Goal: Book appointment/travel/reservation: Book appointment/travel/reservation

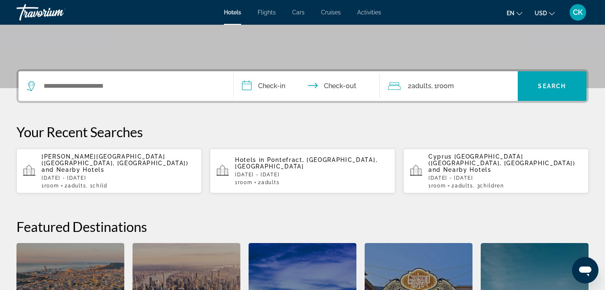
scroll to position [156, 0]
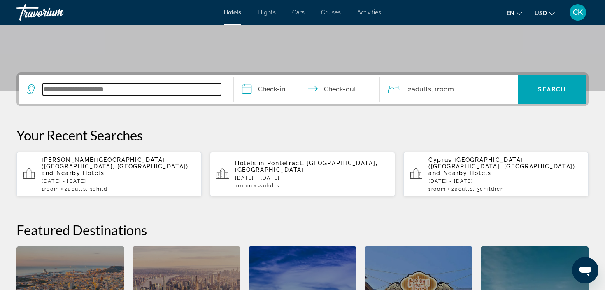
click at [136, 87] on input "Search widget" at bounding box center [132, 89] width 178 height 12
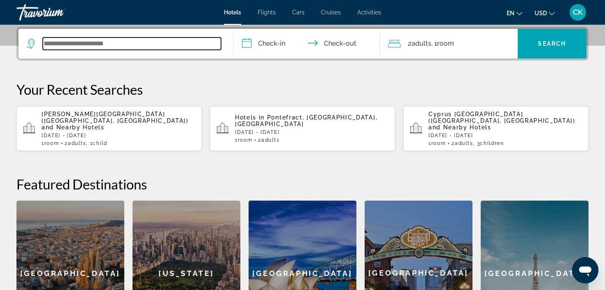
click at [138, 46] on input "Search widget" at bounding box center [132, 43] width 178 height 12
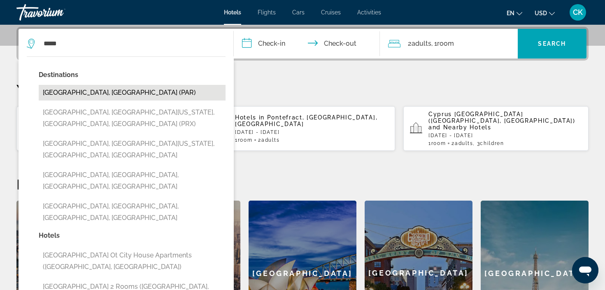
click at [73, 94] on button "Paris, France (PAR)" at bounding box center [132, 93] width 187 height 16
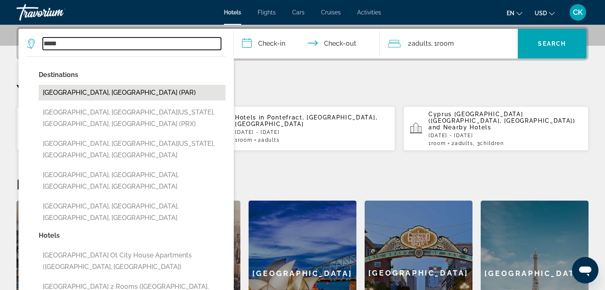
type input "**********"
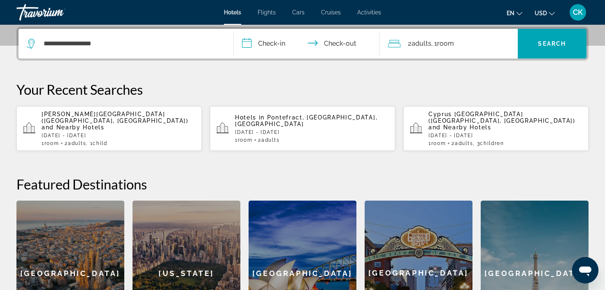
click at [273, 45] on input "**********" at bounding box center [308, 45] width 149 height 32
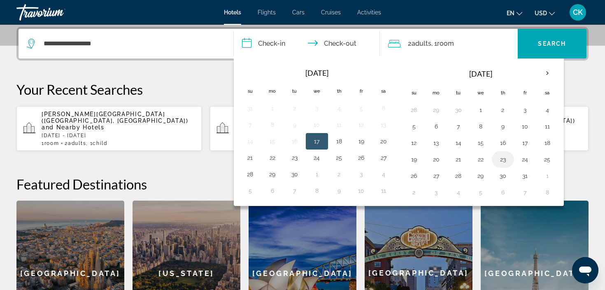
click at [499, 158] on button "23" at bounding box center [502, 160] width 13 height 12
click at [551, 161] on button "25" at bounding box center [547, 160] width 13 height 12
type input "**********"
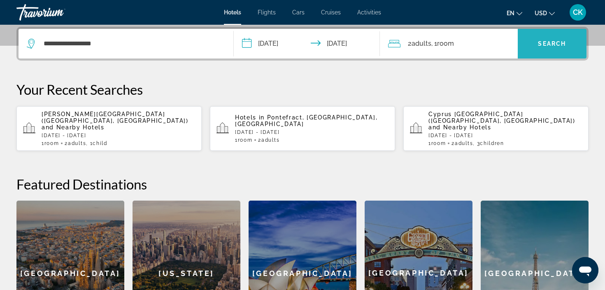
click at [557, 52] on span "Search widget" at bounding box center [552, 44] width 69 height 20
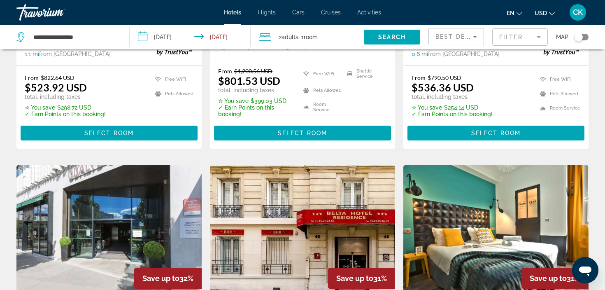
scroll to position [856, 0]
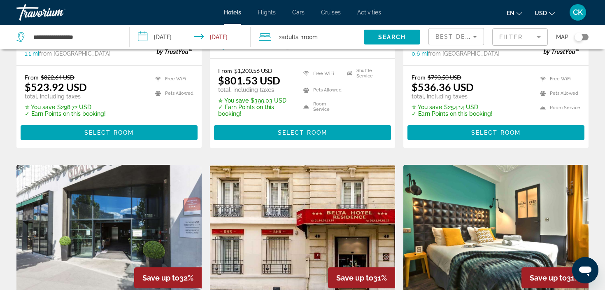
click at [475, 37] on icon "Sort by" at bounding box center [475, 37] width 4 height 2
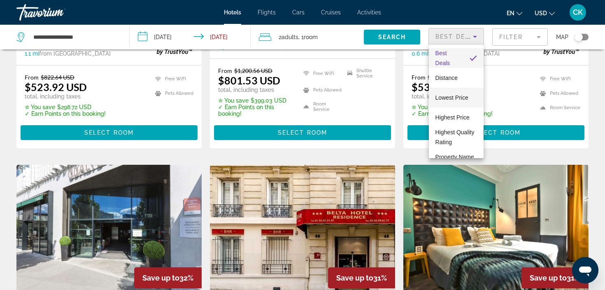
click at [452, 95] on span "Lowest Price" at bounding box center [451, 97] width 33 height 7
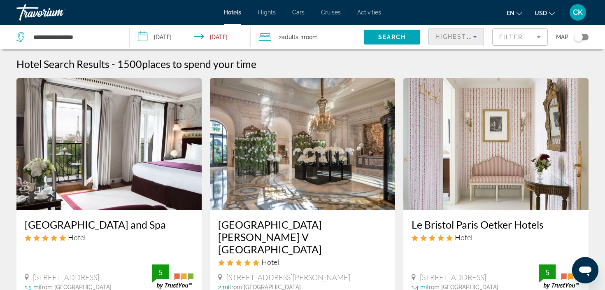
click at [472, 37] on icon "Sort by" at bounding box center [475, 37] width 10 height 10
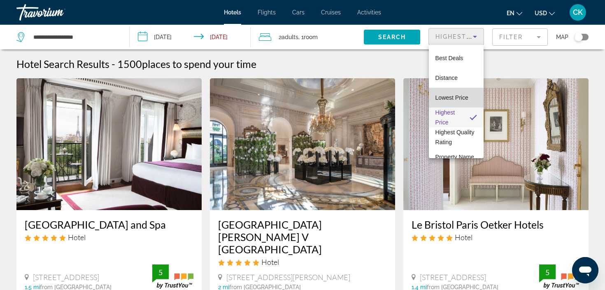
click at [452, 93] on span "Lowest Price" at bounding box center [451, 98] width 33 height 10
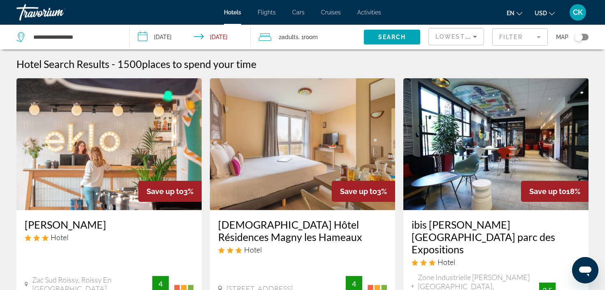
click at [295, 62] on div "Hotel Search Results - 1500 places to spend your time" at bounding box center [302, 64] width 572 height 12
click at [281, 39] on span "2 Adult Adults" at bounding box center [289, 37] width 20 height 12
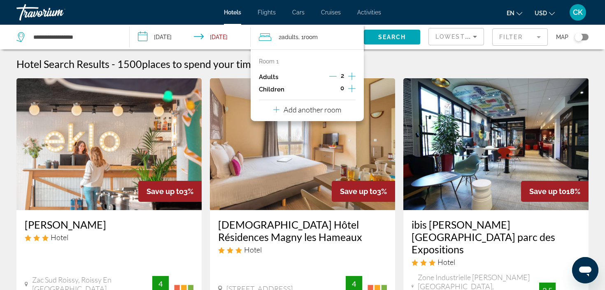
click at [374, 61] on div "Hotel Search Results - 1500 places to spend your time" at bounding box center [302, 64] width 572 height 12
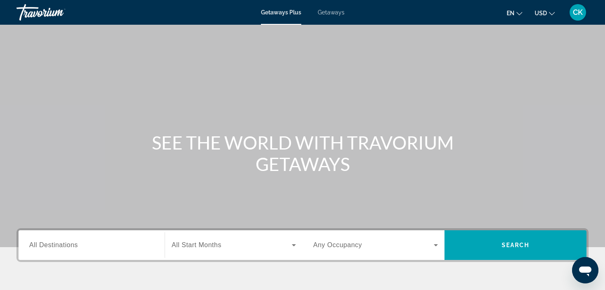
click at [54, 241] on span "All Destinations" at bounding box center [53, 244] width 49 height 7
click at [54, 241] on input "Destination All Destinations" at bounding box center [91, 245] width 125 height 10
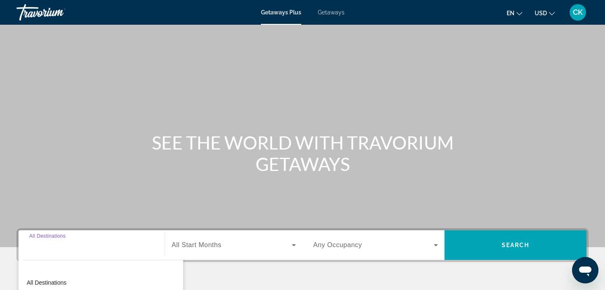
scroll to position [155, 0]
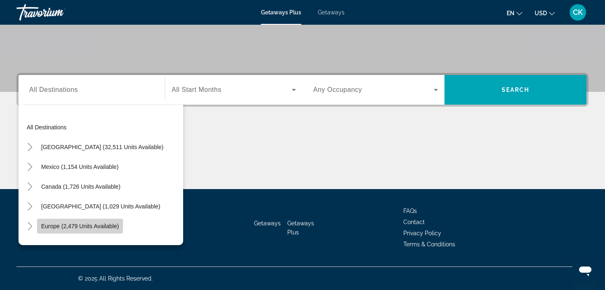
click at [68, 224] on span "Europe (2,479 units available)" at bounding box center [80, 226] width 78 height 7
type input "**********"
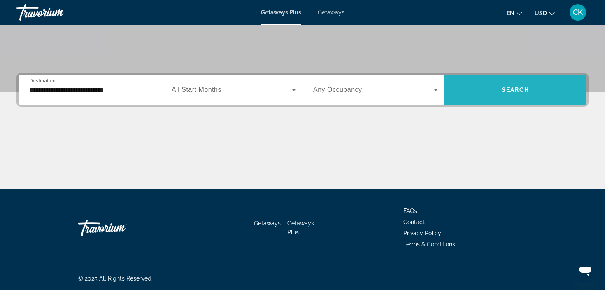
click at [504, 91] on span "Search" at bounding box center [516, 89] width 28 height 7
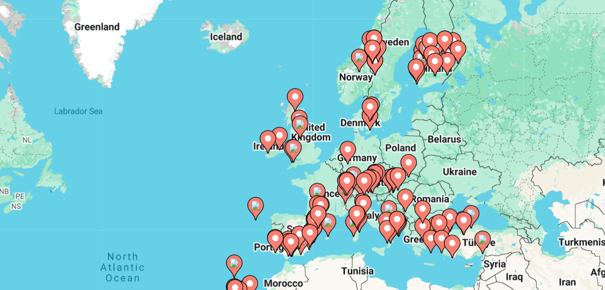
drag, startPoint x: 207, startPoint y: 51, endPoint x: 192, endPoint y: 77, distance: 30.6
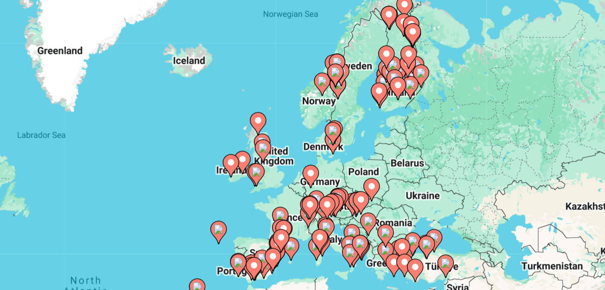
drag, startPoint x: 207, startPoint y: 63, endPoint x: 188, endPoint y: 75, distance: 22.6
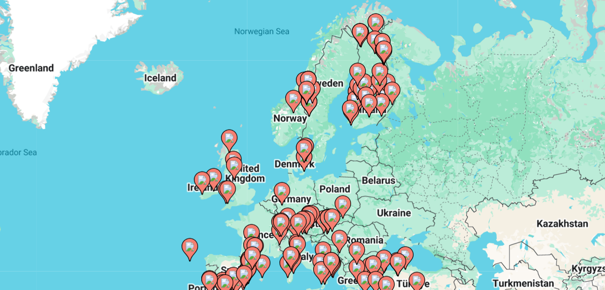
drag, startPoint x: 207, startPoint y: 69, endPoint x: 192, endPoint y: 78, distance: 17.5
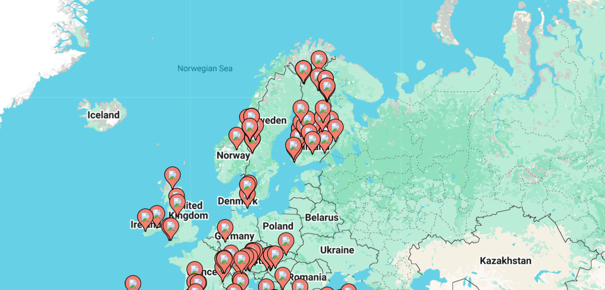
drag, startPoint x: 184, startPoint y: 59, endPoint x: 154, endPoint y: 79, distance: 36.3
click at [154, 79] on div "To activate drag with keyboard, press Alt + Enter. Once in keyboard drag state,…" at bounding box center [302, 181] width 572 height 247
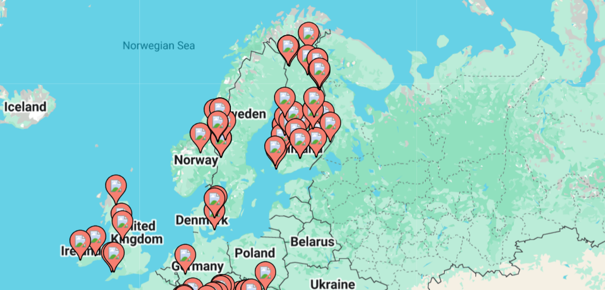
click at [127, 58] on div "To activate drag with keyboard, press Alt + Enter. Once in keyboard drag state,…" at bounding box center [302, 181] width 572 height 247
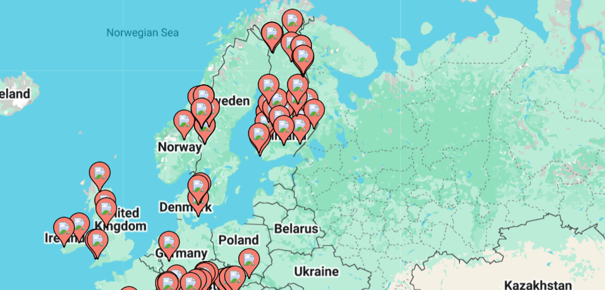
drag, startPoint x: 127, startPoint y: 57, endPoint x: 118, endPoint y: 50, distance: 11.1
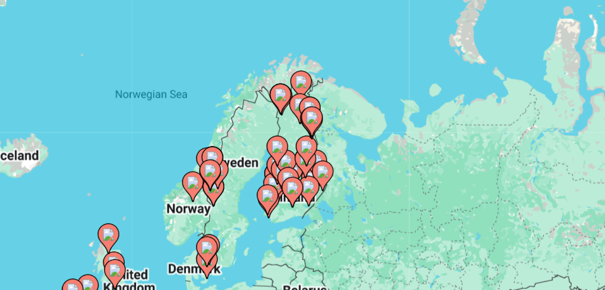
drag, startPoint x: 118, startPoint y: 50, endPoint x: 123, endPoint y: 76, distance: 26.1
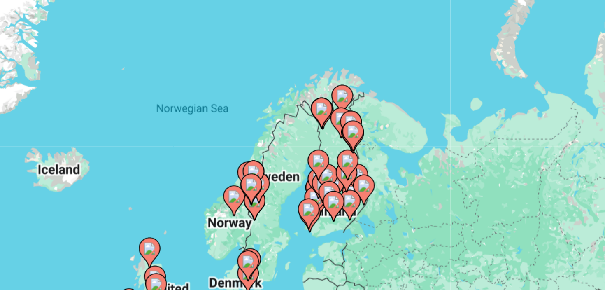
drag, startPoint x: 112, startPoint y: 85, endPoint x: 129, endPoint y: 91, distance: 18.2
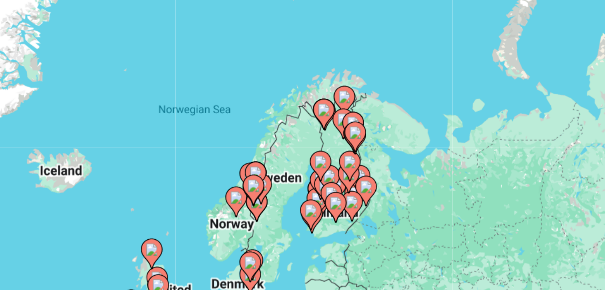
click at [365, 151] on gmp-advanced-marker "Main content" at bounding box center [369, 157] width 8 height 12
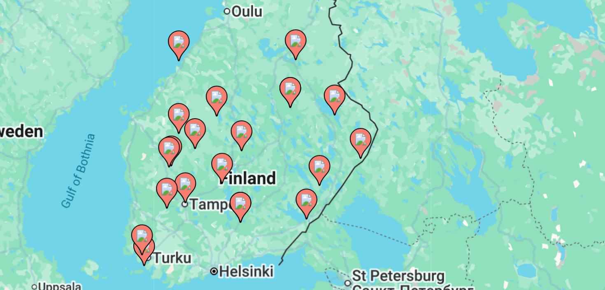
drag, startPoint x: 119, startPoint y: 86, endPoint x: 151, endPoint y: 68, distance: 36.5
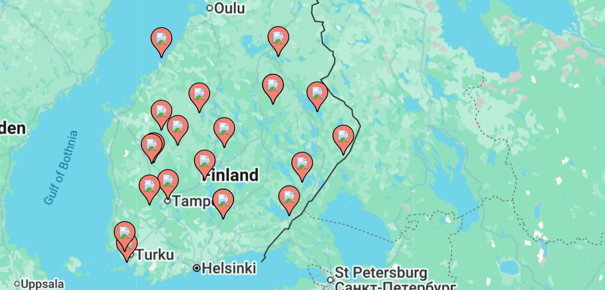
drag, startPoint x: 150, startPoint y: 69, endPoint x: 140, endPoint y: 67, distance: 10.0
click at [140, 67] on div "To activate drag with keyboard, press Alt + Enter. Once in keyboard drag state,…" at bounding box center [302, 181] width 572 height 247
